Goal: Find specific page/section: Find specific page/section

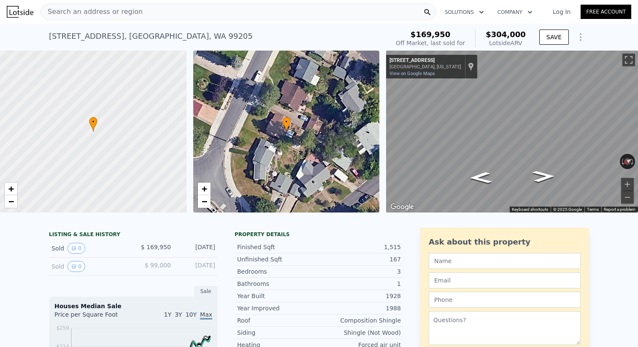
click at [104, 15] on span "Search an address or region" at bounding box center [92, 12] width 102 height 10
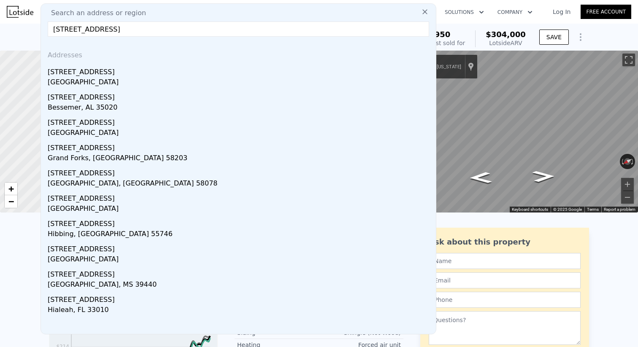
type input "[STREET_ADDRESS]"
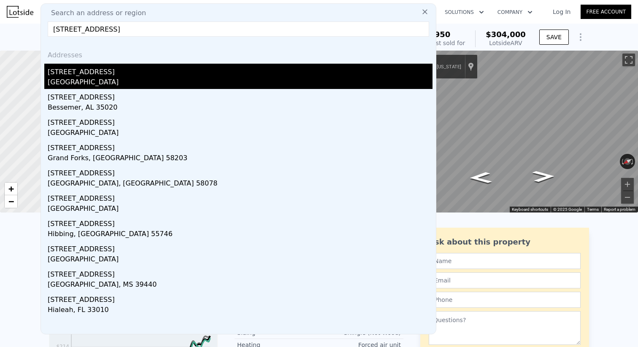
click at [59, 86] on div "[GEOGRAPHIC_DATA]" at bounding box center [240, 83] width 385 height 12
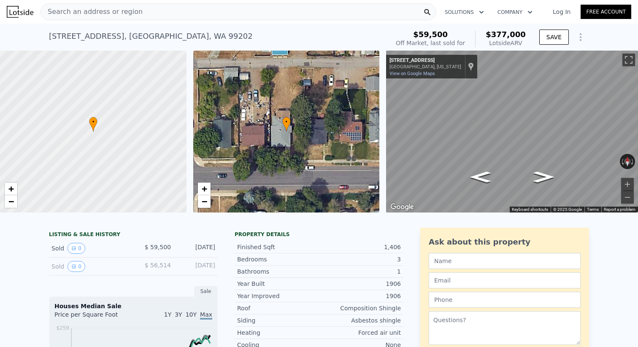
click at [93, 9] on span "Search an address or region" at bounding box center [92, 12] width 102 height 10
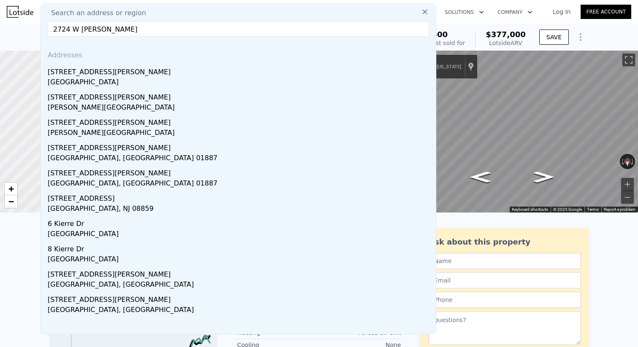
type input "2724 W Kiern"
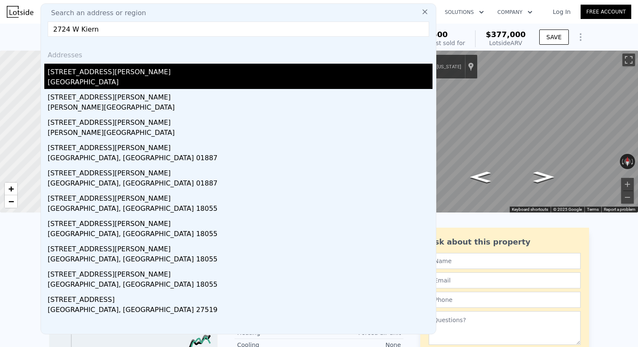
click at [78, 77] on div "[GEOGRAPHIC_DATA]" at bounding box center [240, 83] width 385 height 12
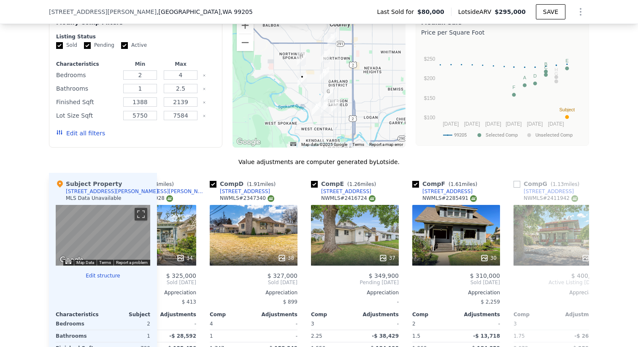
scroll to position [0, 263]
